Goal: Obtain resource: Obtain resource

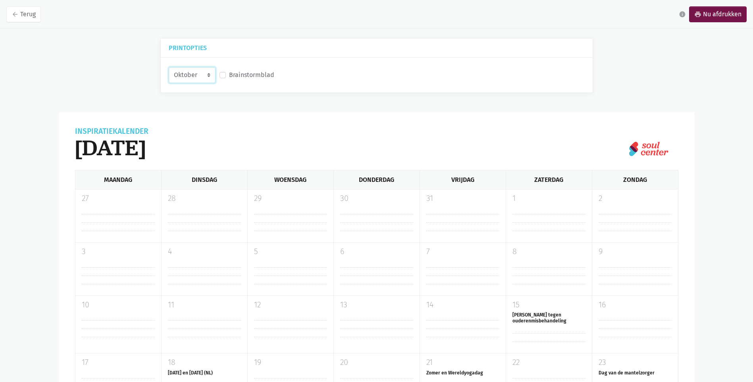
click at [216, 76] on select "Oktober November December [DATE]" at bounding box center [192, 75] width 47 height 16
click at [169, 67] on select "Oktober November December [DATE]" at bounding box center [192, 75] width 47 height 16
click at [187, 92] on div "Oktober November December [DATE] Brainstormblad" at bounding box center [377, 75] width 432 height 35
click at [230, 75] on label "Brainstormblad" at bounding box center [251, 75] width 45 height 10
click at [226, 75] on input "Brainstormblad" at bounding box center [223, 74] width 6 height 8
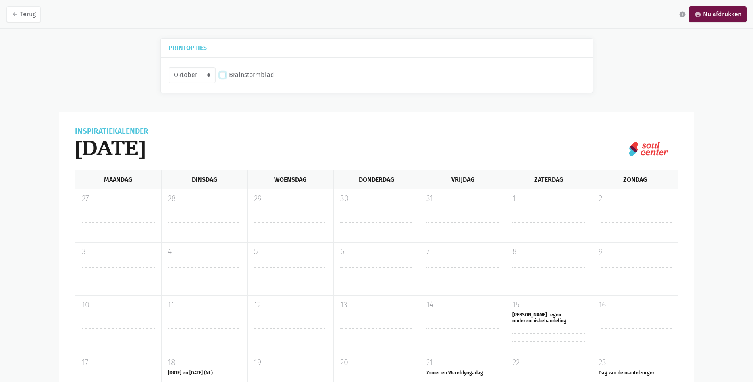
checkbox input "true"
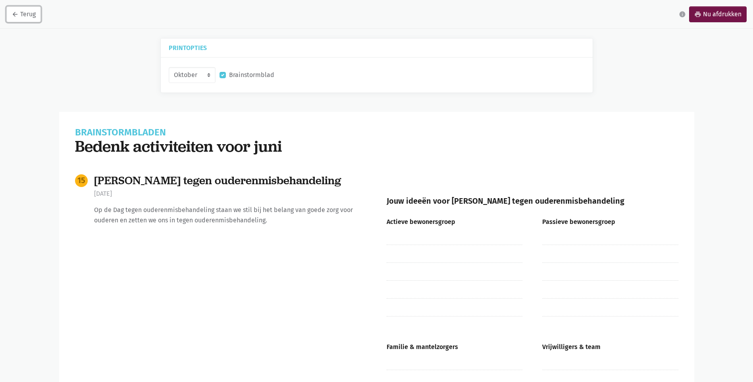
click at [15, 15] on icon "arrow_back" at bounding box center [15, 14] width 7 height 7
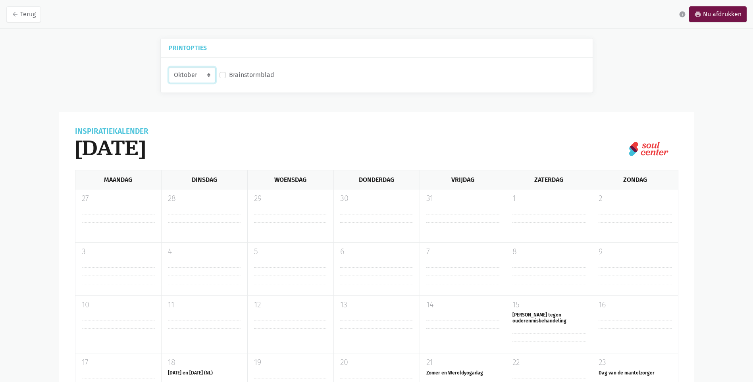
click at [214, 72] on select "Oktober November December [DATE]" at bounding box center [192, 75] width 47 height 16
click at [169, 67] on select "Oktober November December [DATE]" at bounding box center [192, 75] width 47 height 16
click at [213, 73] on select "Oktober November December [DATE]" at bounding box center [192, 75] width 47 height 16
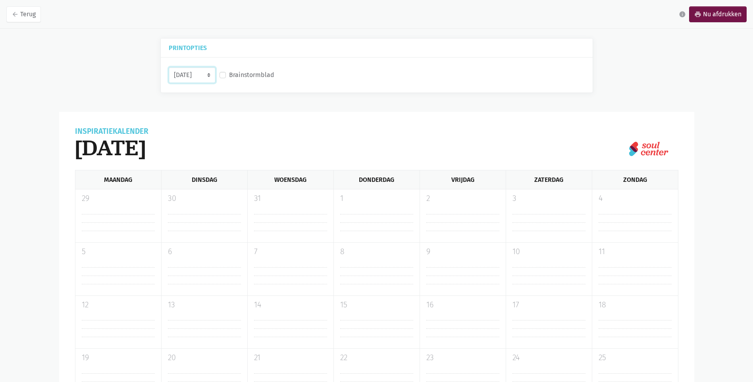
click at [212, 75] on select "Oktober November December [DATE]" at bounding box center [192, 75] width 47 height 16
click at [215, 76] on select "Oktober November December [DATE]" at bounding box center [192, 75] width 47 height 16
click at [215, 72] on select "Oktober November December [DATE]" at bounding box center [192, 75] width 47 height 16
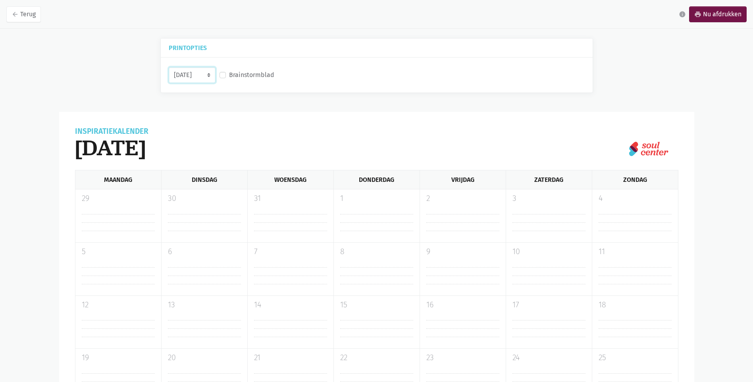
click at [215, 72] on select "Oktober November December [DATE]" at bounding box center [192, 75] width 47 height 16
select select "10-2025"
click at [169, 67] on select "Oktober November December [DATE]" at bounding box center [192, 75] width 47 height 16
click at [714, 16] on link "print Nu afdrukken" at bounding box center [718, 14] width 58 height 16
